Goal: Transaction & Acquisition: Purchase product/service

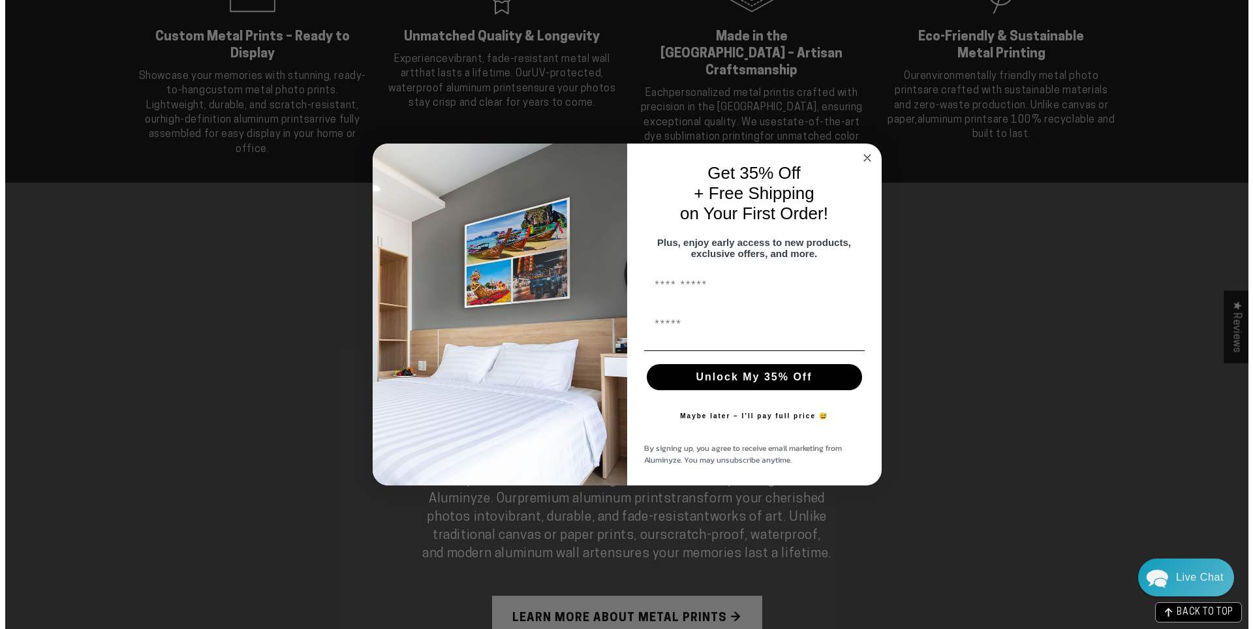
scroll to position [983, 0]
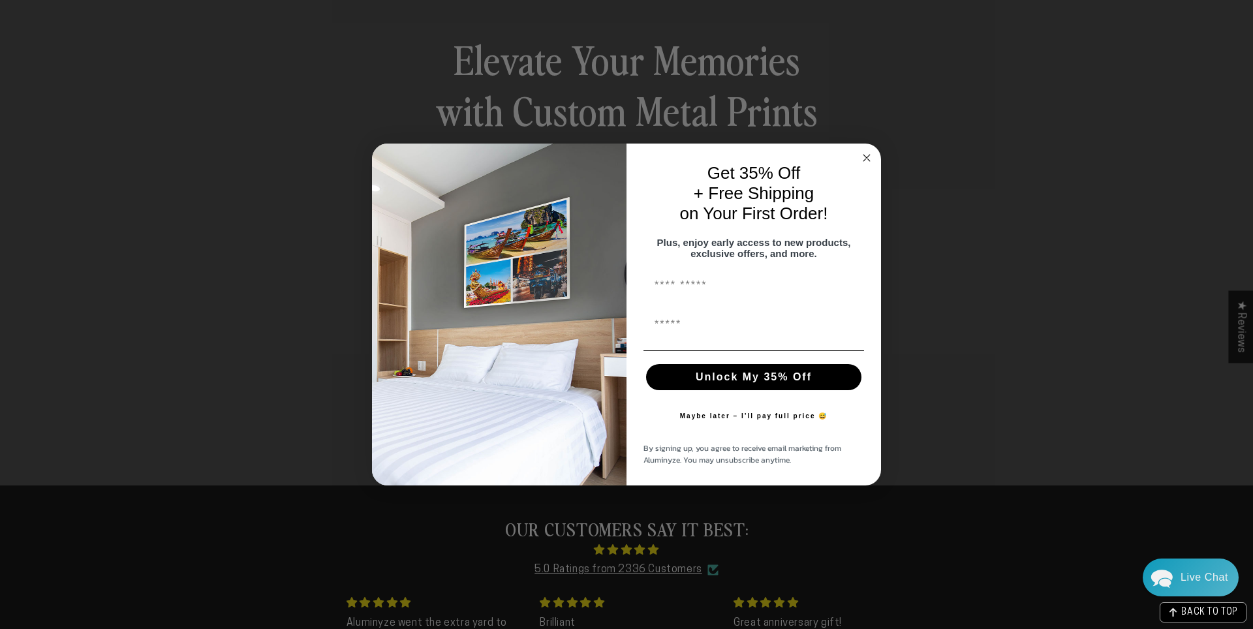
click at [868, 151] on circle "Close dialog" at bounding box center [866, 158] width 15 height 15
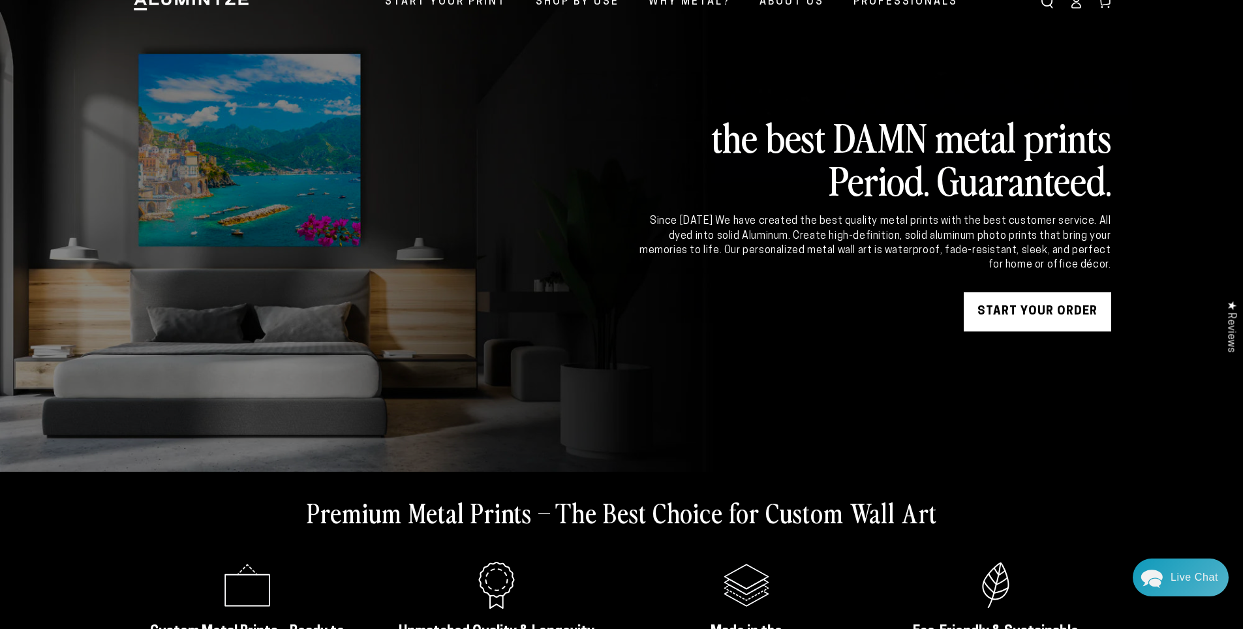
scroll to position [0, 0]
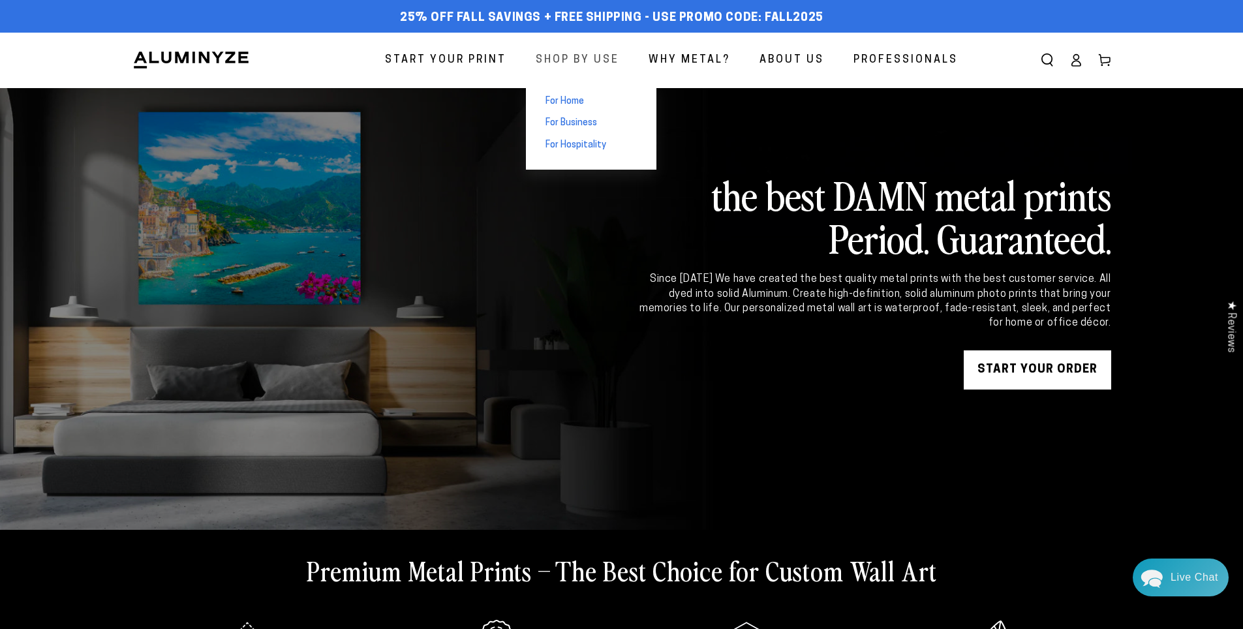
click at [563, 57] on span "Shop By Use" at bounding box center [578, 60] width 84 height 19
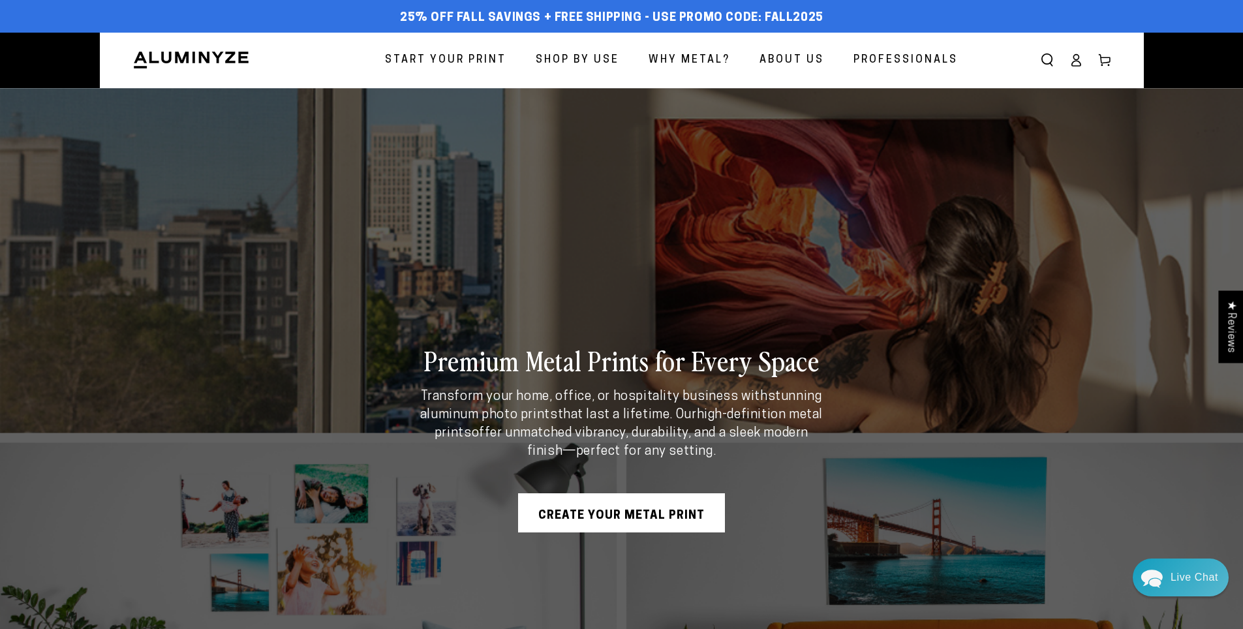
click at [643, 519] on link "CREATE YOUR METAL PRINT" at bounding box center [621, 512] width 207 height 39
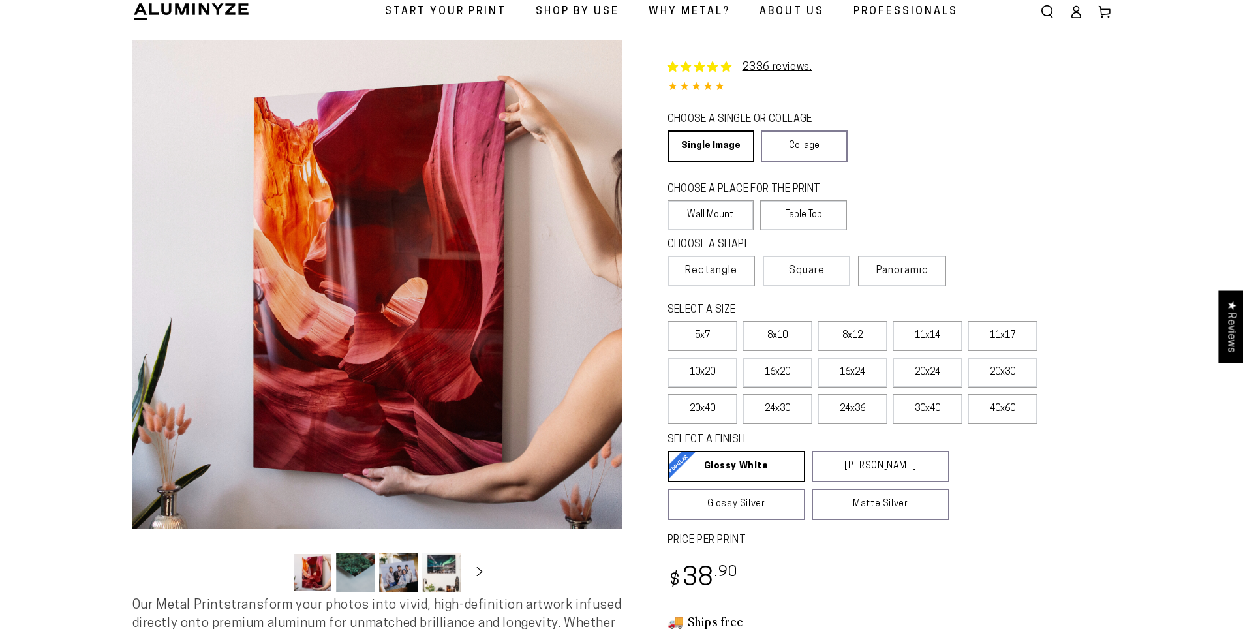
select select "**********"
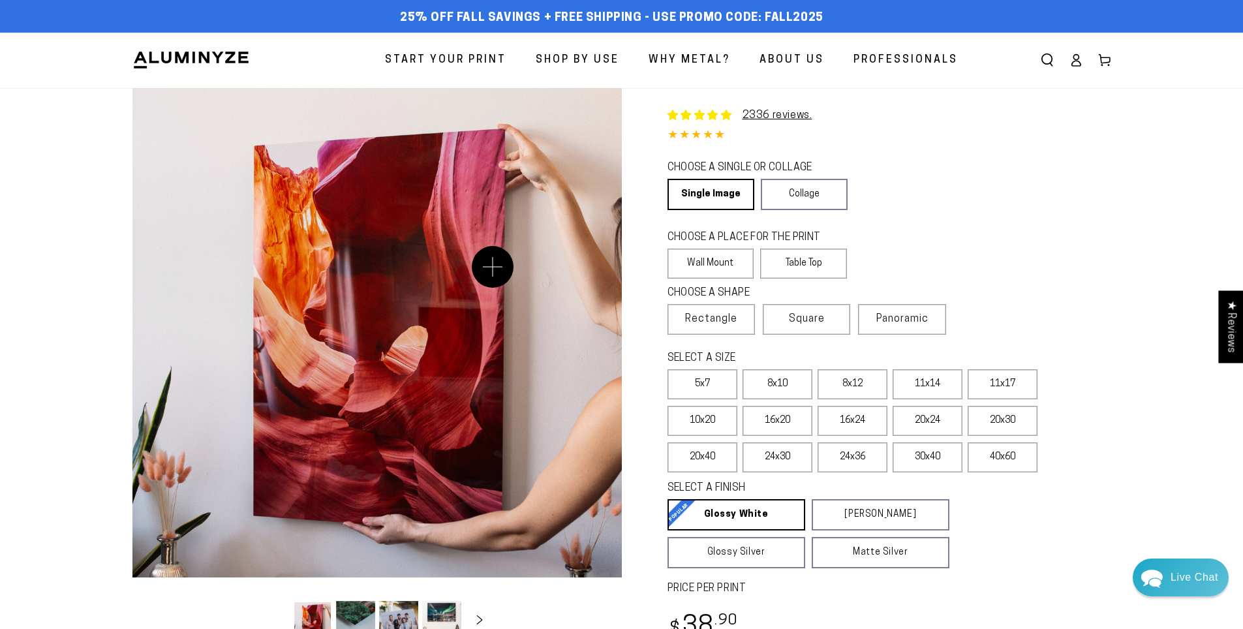
drag, startPoint x: 448, startPoint y: 348, endPoint x: 493, endPoint y: 267, distance: 92.9
click at [493, 267] on button "Open media 1 in modal" at bounding box center [376, 332] width 489 height 489
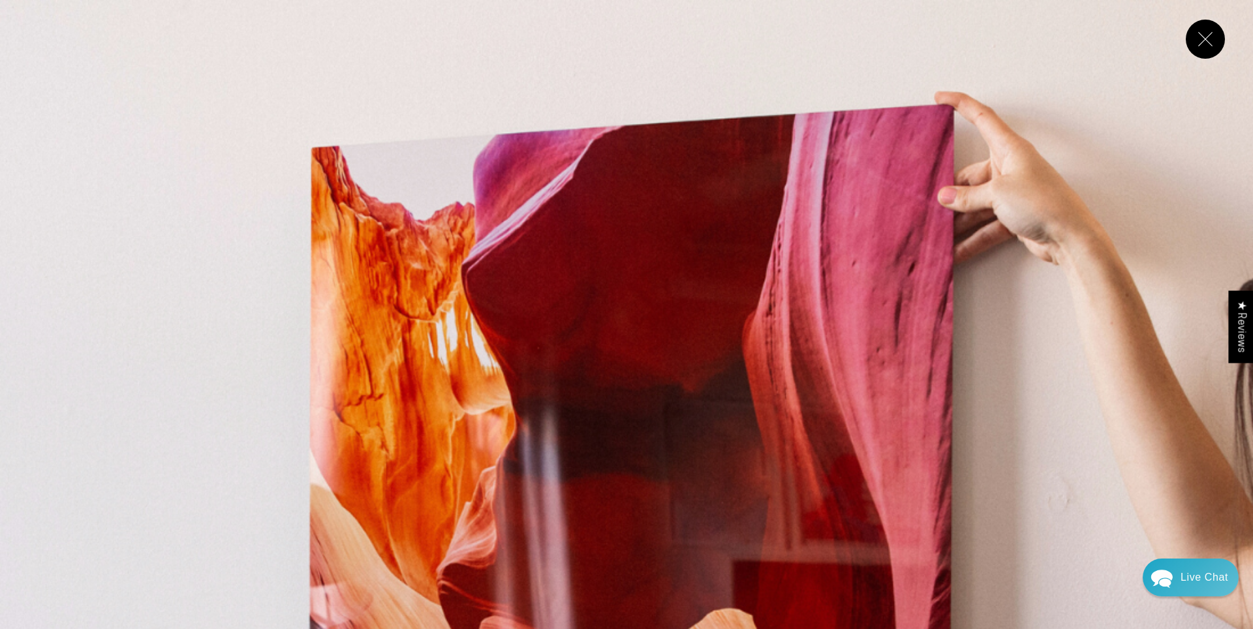
click at [1187, 44] on button "Close" at bounding box center [1205, 39] width 39 height 39
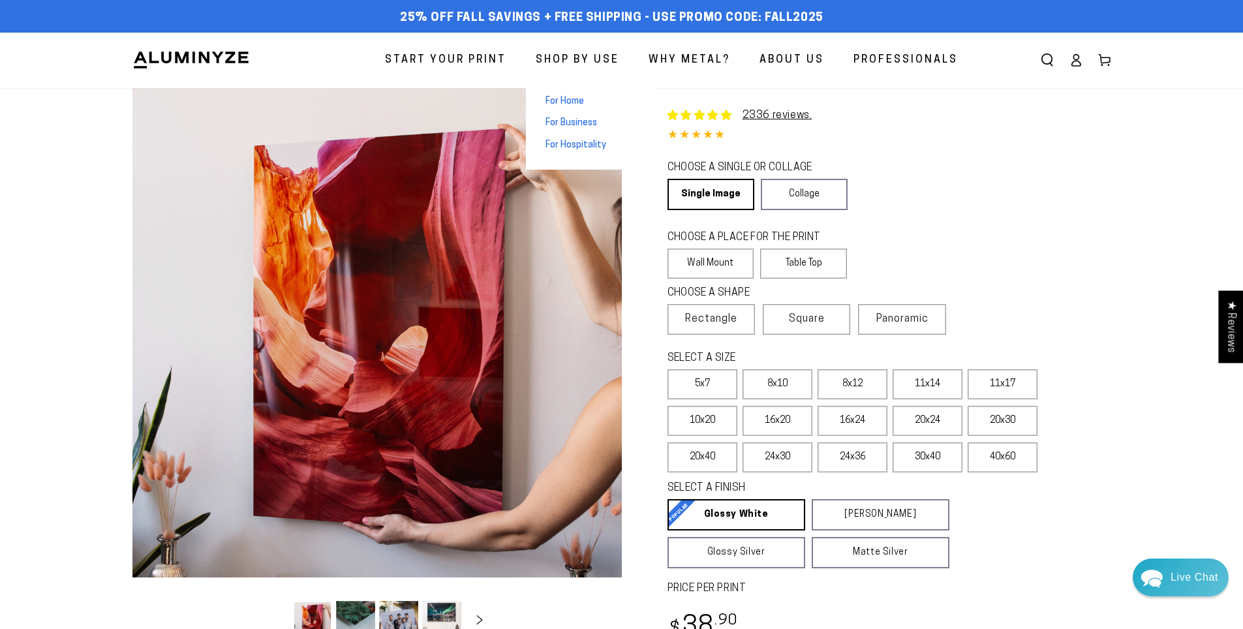
click at [580, 105] on span "For Home" at bounding box center [565, 101] width 39 height 13
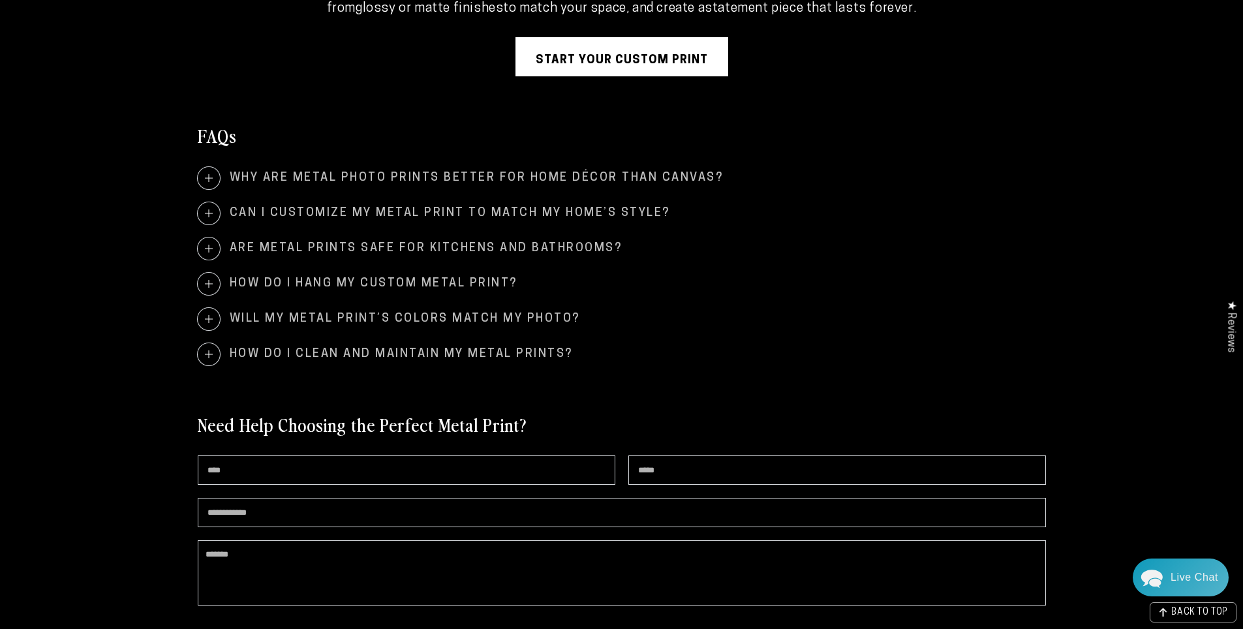
scroll to position [3013, 0]
